Goal: Information Seeking & Learning: Learn about a topic

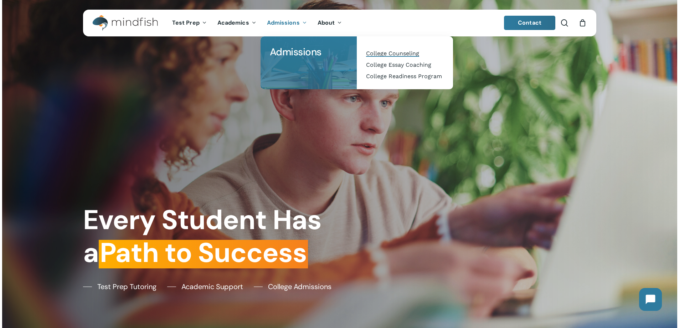
click at [386, 52] on span "College Counseling" at bounding box center [392, 53] width 53 height 7
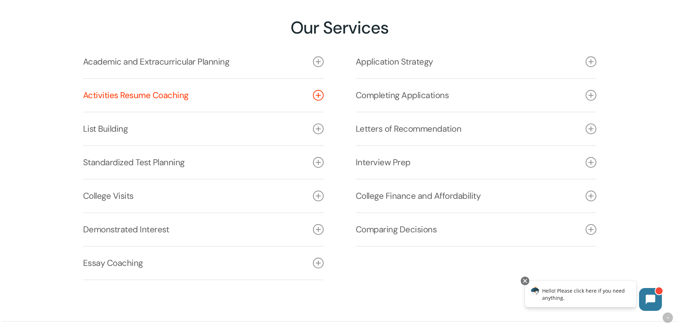
scroll to position [1055, 0]
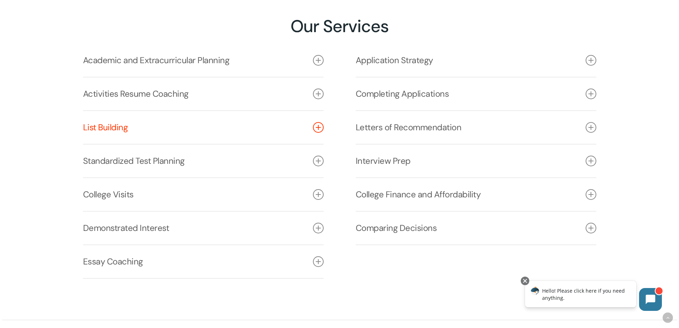
click at [316, 131] on icon at bounding box center [318, 127] width 11 height 11
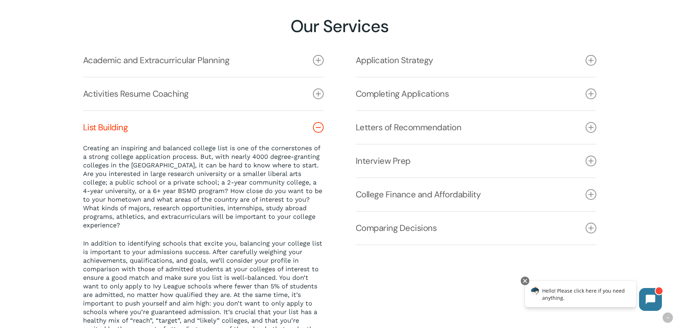
click at [316, 131] on icon at bounding box center [318, 127] width 11 height 11
